Goal: Navigation & Orientation: Go to known website

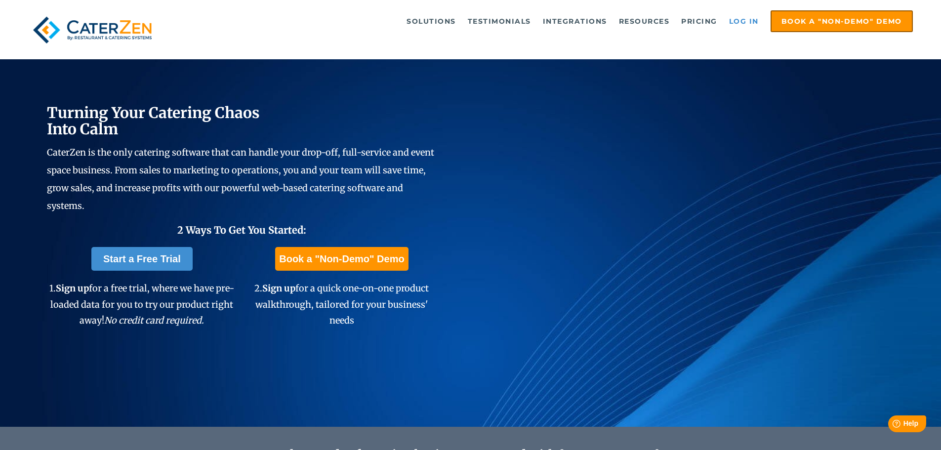
click at [751, 20] on link "Log in" at bounding box center [744, 21] width 40 height 20
click at [737, 21] on link "Log in" at bounding box center [744, 21] width 40 height 20
click at [738, 18] on link "Log in" at bounding box center [744, 21] width 40 height 20
click at [750, 20] on link "Log in" at bounding box center [744, 21] width 40 height 20
